Goal: Transaction & Acquisition: Register for event/course

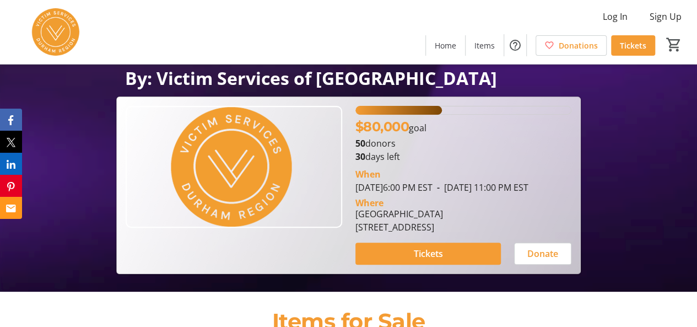
scroll to position [145, 0]
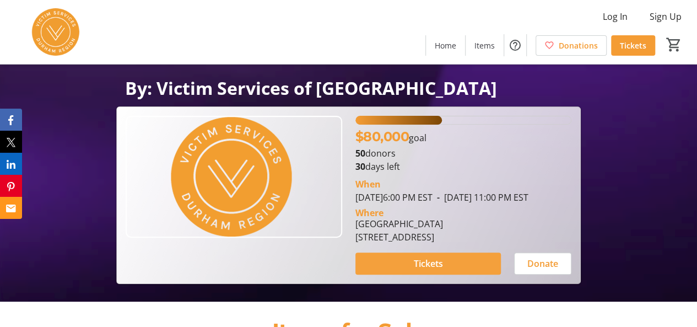
click at [427, 270] on span "Tickets" at bounding box center [427, 263] width 29 height 13
